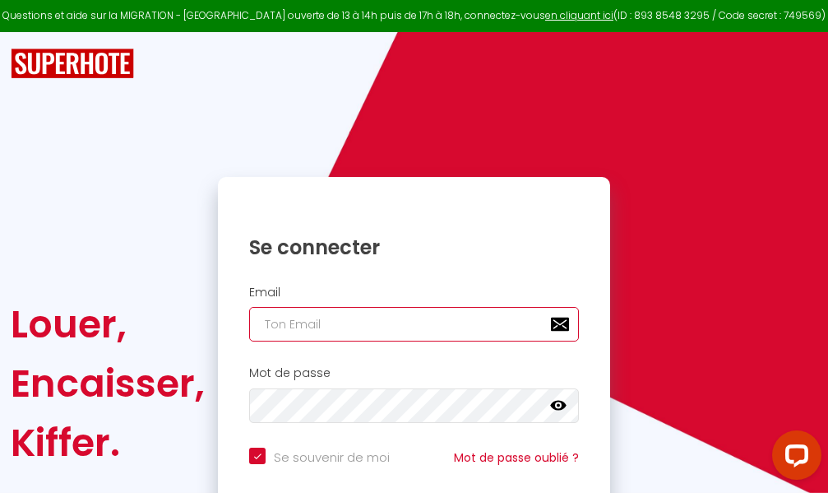
click at [410, 324] on input "email" at bounding box center [414, 324] width 330 height 35
type input "m"
checkbox input "true"
type input "ma"
checkbox input "true"
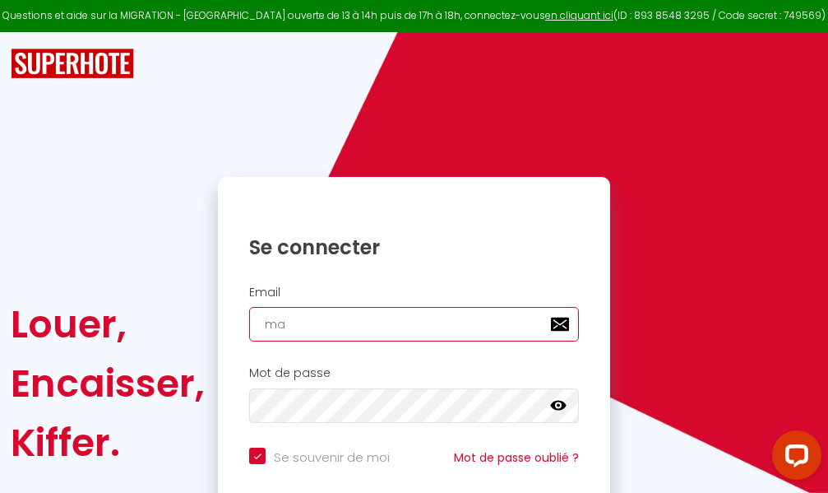
type input "mar"
checkbox input "true"
type input "marc"
checkbox input "true"
type input "marcd"
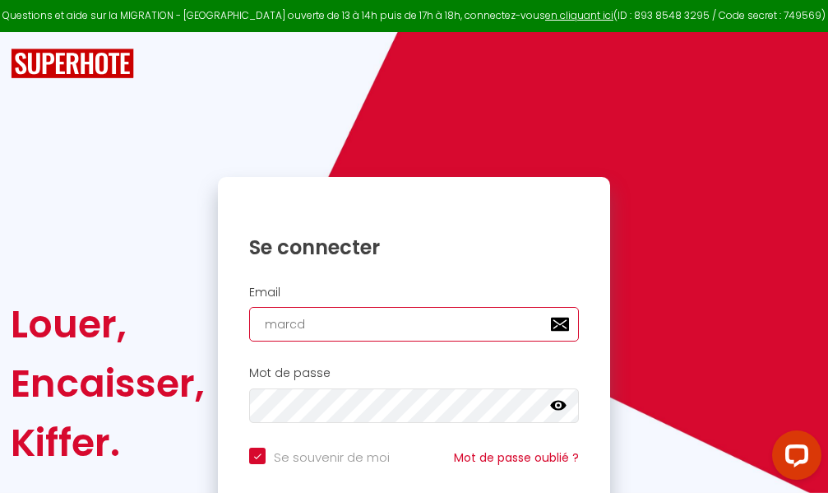
checkbox input "true"
type input "marcdp"
checkbox input "true"
type input "marcdpo"
checkbox input "true"
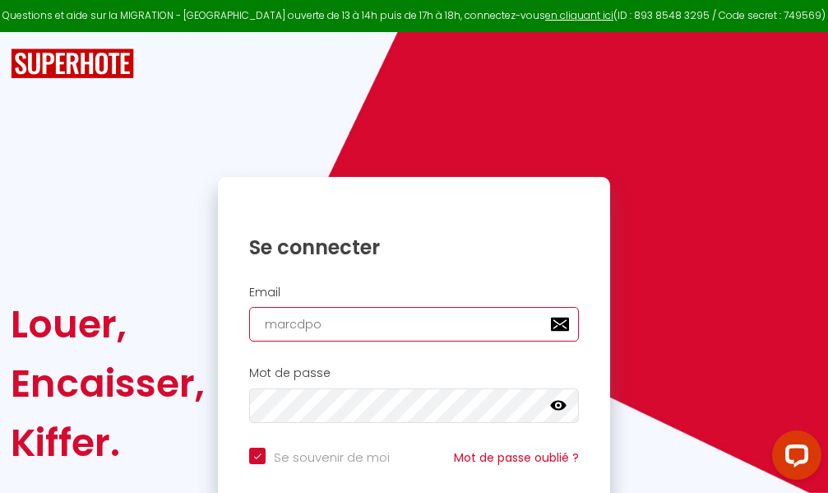
type input "marcdpoz"
checkbox input "true"
type input "marcdpoz."
checkbox input "true"
type input "marcdpoz.l"
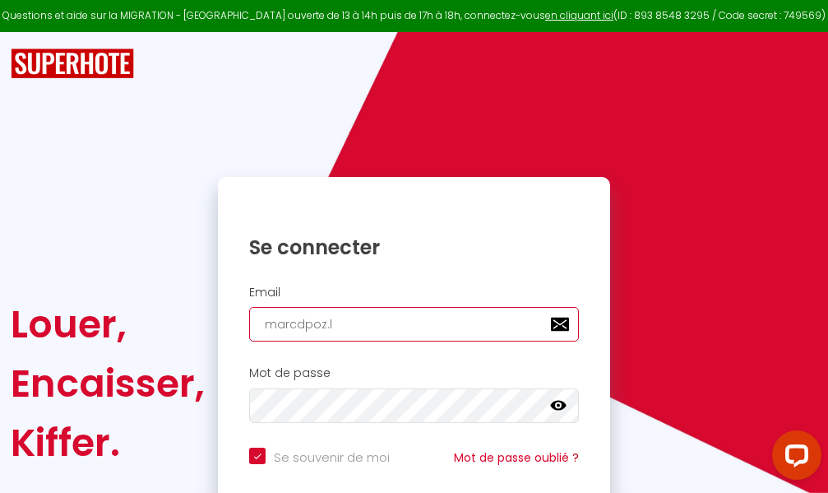
checkbox input "true"
type input "marcdpoz.lo"
checkbox input "true"
type input "marcdpoz.loc"
checkbox input "true"
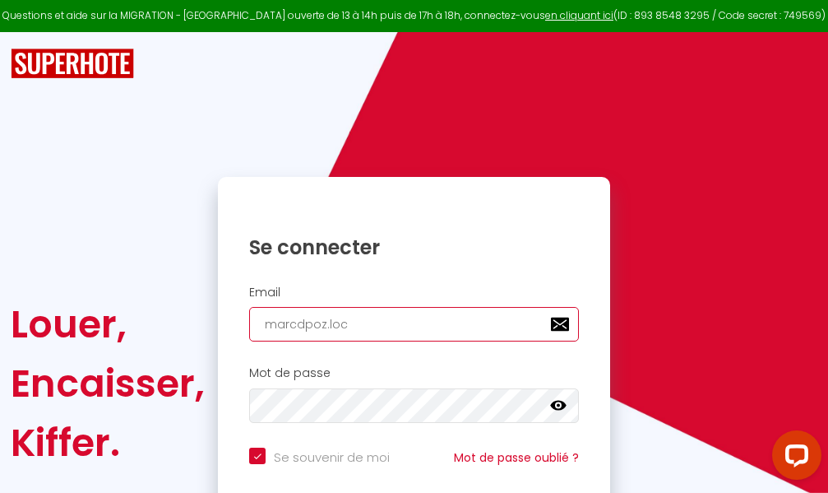
type input "marcdpoz.loca"
checkbox input "true"
type input "marcdpoz.locat"
checkbox input "true"
type input "marcdpoz.locati"
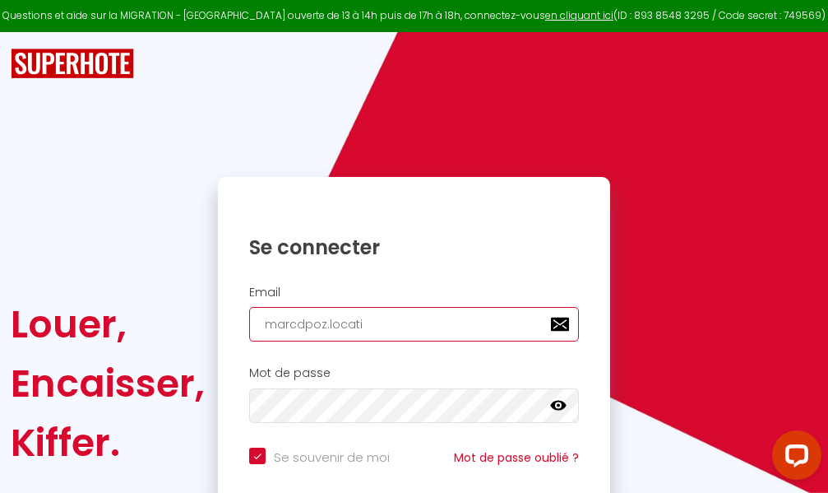
checkbox input "true"
type input "marcdpoz.locatio"
checkbox input "true"
type input "marcdpoz.location"
checkbox input "true"
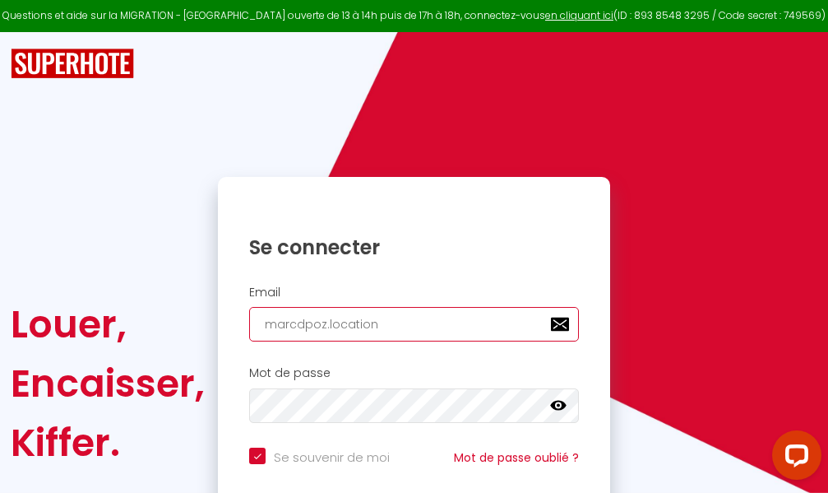
type input "marcdpoz.location@"
checkbox input "true"
type input "marcdpoz.location@g"
checkbox input "true"
type input "marcdpoz.location@gm"
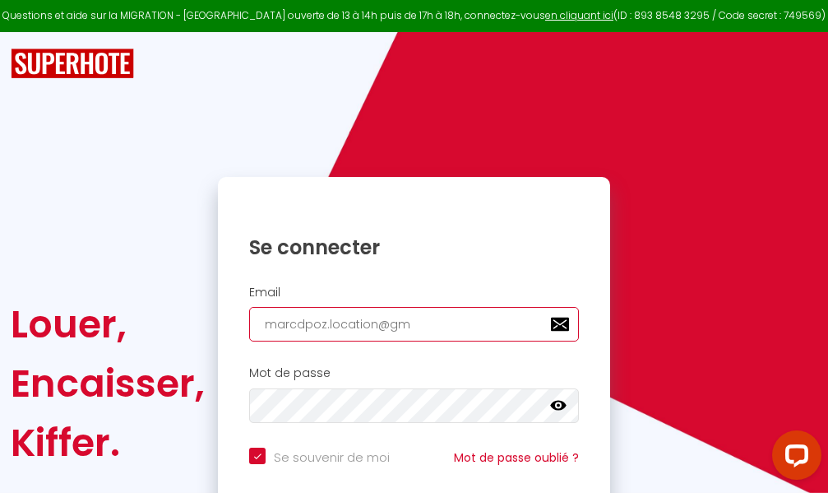
checkbox input "true"
type input "marcdpoz.location@gma"
checkbox input "true"
type input "marcdpoz.location@gmai"
checkbox input "true"
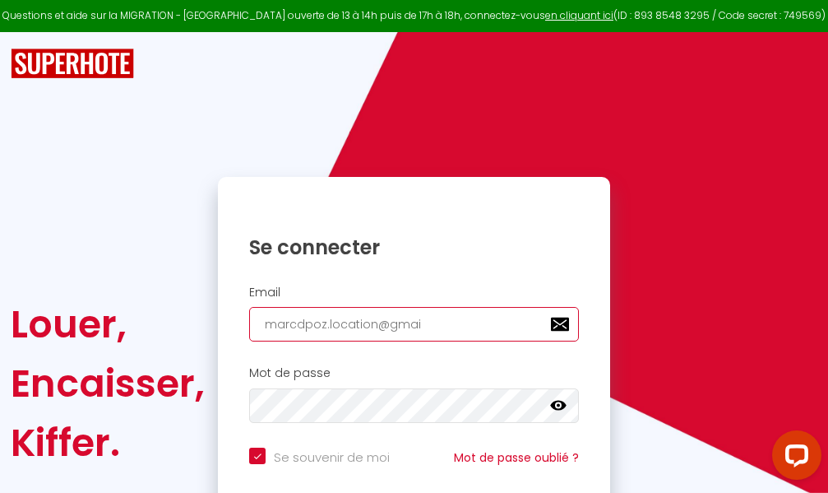
type input "[EMAIL_ADDRESS]"
checkbox input "true"
type input "[EMAIL_ADDRESS]."
checkbox input "true"
type input "marcdpoz.location@gmail.c"
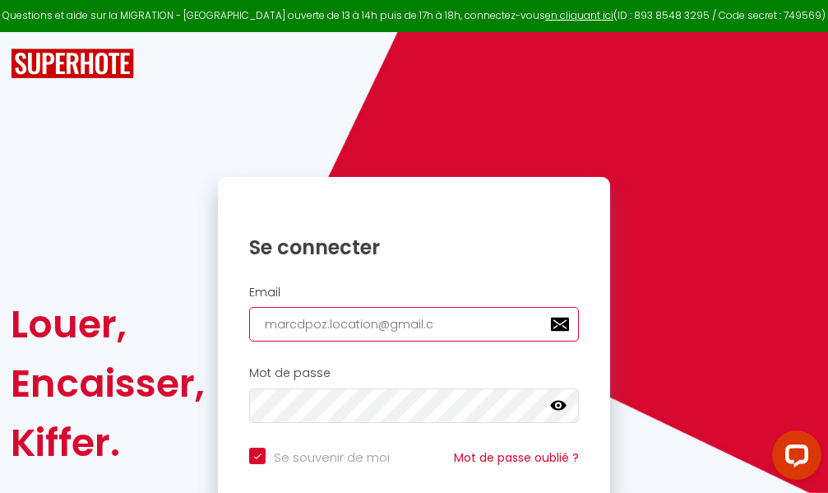
checkbox input "true"
type input "[EMAIL_ADDRESS][DOMAIN_NAME]"
checkbox input "true"
type input "[EMAIL_ADDRESS][DOMAIN_NAME]"
checkbox input "true"
